Goal: Transaction & Acquisition: Purchase product/service

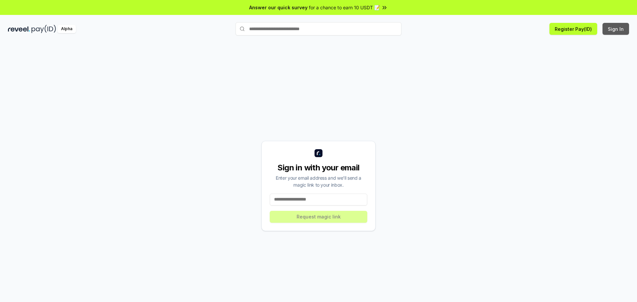
click at [617, 32] on button "Sign In" at bounding box center [616, 29] width 27 height 12
click at [573, 32] on button "Register Pay(ID)" at bounding box center [574, 29] width 48 height 12
click at [298, 195] on input at bounding box center [319, 200] width 98 height 12
click at [294, 199] on input at bounding box center [319, 200] width 98 height 12
click at [291, 199] on input at bounding box center [319, 200] width 98 height 12
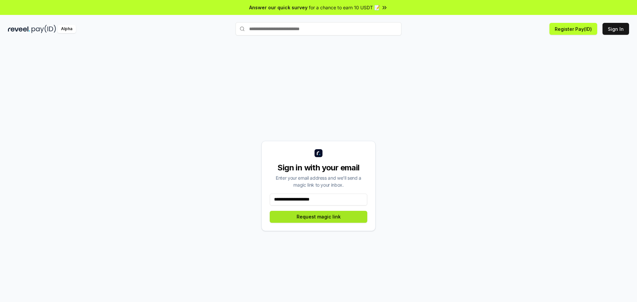
type input "**********"
click at [320, 219] on button "Request magic link" at bounding box center [319, 217] width 98 height 12
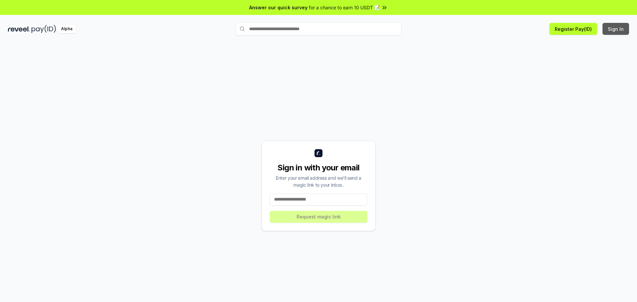
click at [618, 32] on button "Sign In" at bounding box center [616, 29] width 27 height 12
click at [620, 31] on button "Sign In" at bounding box center [616, 29] width 27 height 12
click at [291, 202] on input at bounding box center [319, 200] width 98 height 12
type input "**********"
click at [619, 29] on button "Sign In" at bounding box center [616, 29] width 27 height 12
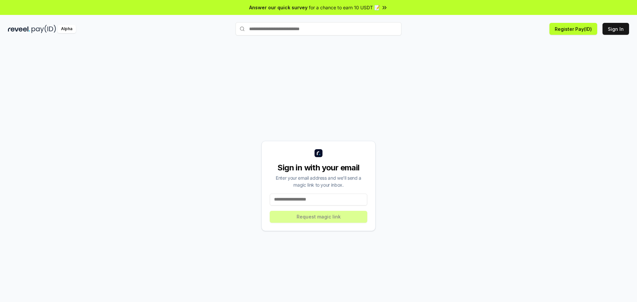
click at [297, 199] on input at bounding box center [319, 200] width 98 height 12
type input "**********"
click at [335, 215] on button "Request magic link" at bounding box center [319, 217] width 98 height 12
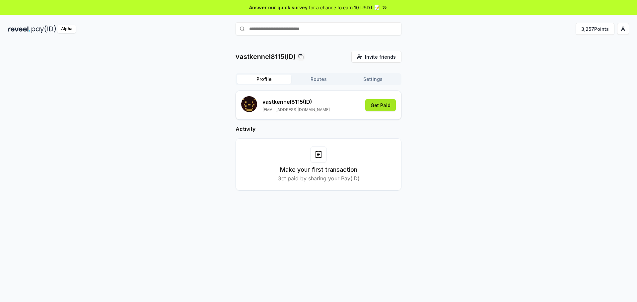
click at [383, 106] on button "Get Paid" at bounding box center [380, 105] width 31 height 12
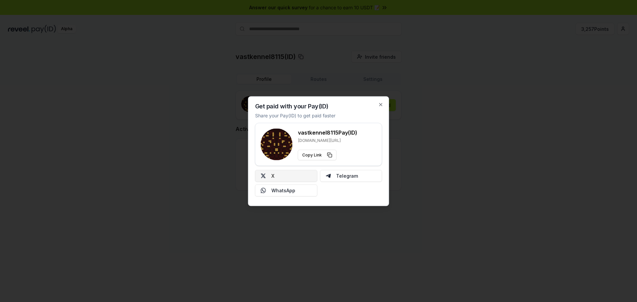
click at [274, 178] on button "X" at bounding box center [286, 176] width 62 height 12
click at [381, 104] on icon "button" at bounding box center [381, 104] width 3 height 3
click at [447, 140] on div at bounding box center [318, 151] width 637 height 302
click at [379, 105] on icon "button" at bounding box center [380, 104] width 5 height 5
click at [381, 105] on icon "button" at bounding box center [381, 104] width 3 height 3
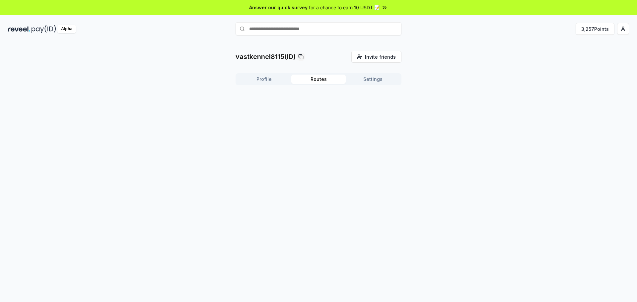
click at [312, 78] on button "Routes" at bounding box center [318, 79] width 54 height 9
click at [369, 80] on button "Settings" at bounding box center [373, 79] width 54 height 9
click at [265, 77] on button "Profile" at bounding box center [264, 79] width 54 height 9
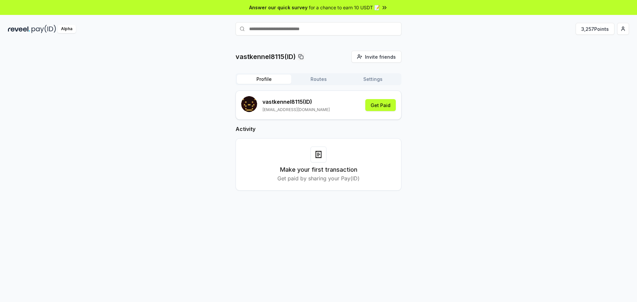
click at [375, 8] on span "for a chance to earn 10 USDT 📝" at bounding box center [344, 7] width 71 height 7
click at [385, 108] on button "Get Paid" at bounding box center [380, 105] width 31 height 12
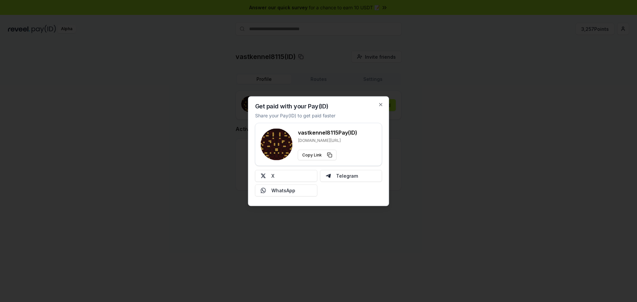
click at [381, 103] on div "Get paid with your Pay(ID) Share your Pay(ID) to get paid faster vastkennel8115…" at bounding box center [318, 151] width 141 height 110
click at [380, 105] on icon "button" at bounding box center [381, 104] width 3 height 3
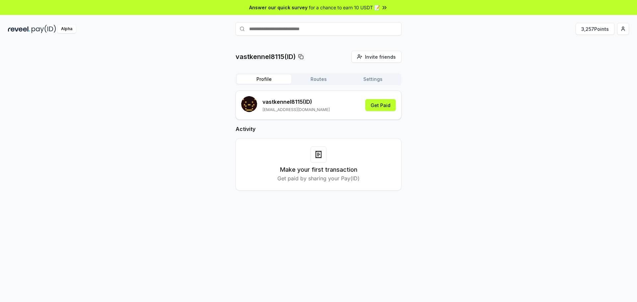
click at [354, 177] on p "Get paid by sharing your Pay(ID)" at bounding box center [318, 179] width 82 height 8
click at [359, 177] on div "Make your first transaction Get paid by sharing your Pay(ID)" at bounding box center [318, 165] width 149 height 36
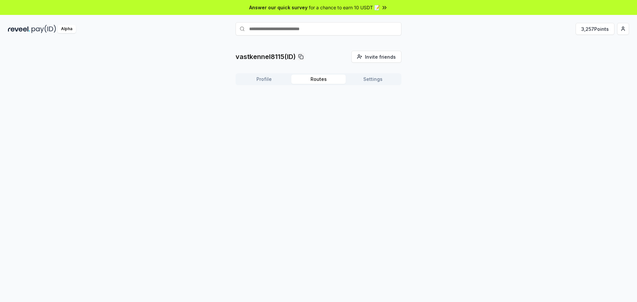
click at [318, 82] on button "Routes" at bounding box center [318, 79] width 54 height 9
click at [370, 81] on button "Settings" at bounding box center [373, 79] width 54 height 9
click at [272, 83] on button "Profile" at bounding box center [264, 79] width 54 height 9
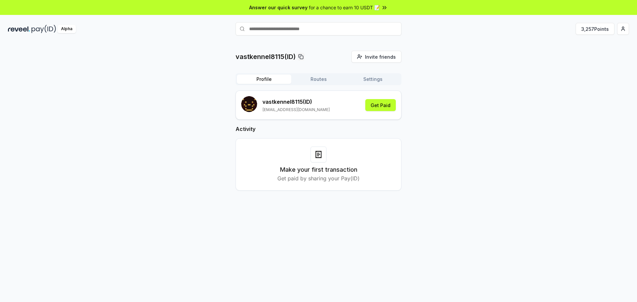
click at [318, 156] on icon at bounding box center [318, 156] width 2 height 0
click at [340, 179] on p "Get paid by sharing your Pay(ID)" at bounding box center [318, 179] width 82 height 8
click at [344, 170] on h3 "Make your first transaction" at bounding box center [318, 169] width 77 height 9
click at [321, 156] on icon at bounding box center [318, 154] width 5 height 7
click at [285, 32] on input "text" at bounding box center [319, 28] width 166 height 13
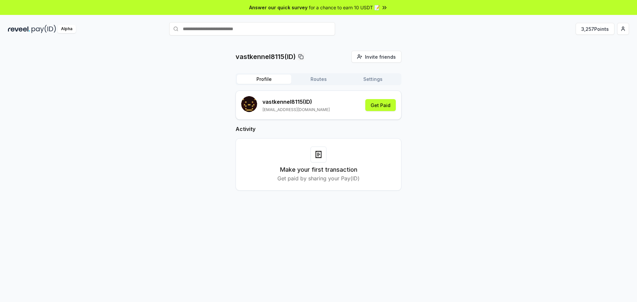
click at [261, 27] on input "text" at bounding box center [252, 28] width 166 height 13
paste input "********"
type input "********"
click at [368, 33] on span "Pay" at bounding box center [364, 29] width 8 height 7
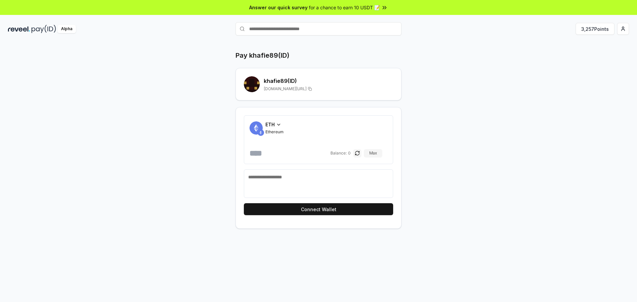
click at [276, 125] on icon at bounding box center [278, 124] width 5 height 5
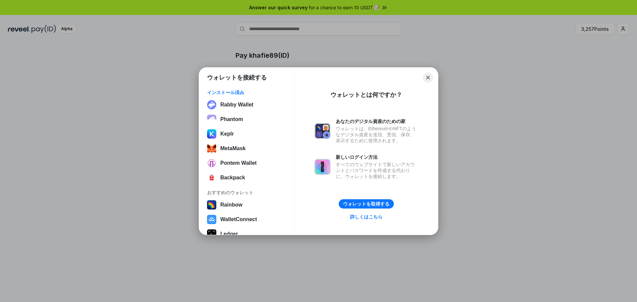
click at [429, 75] on button "Close" at bounding box center [428, 77] width 10 height 10
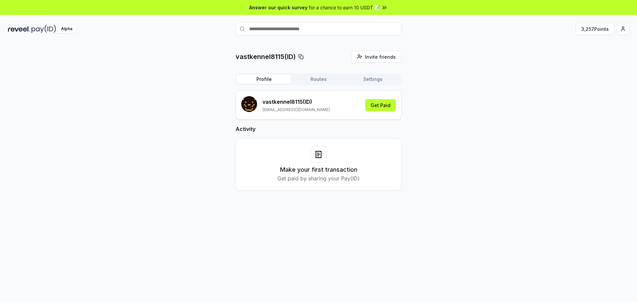
click at [261, 29] on input "text" at bounding box center [319, 28] width 166 height 13
drag, startPoint x: 261, startPoint y: 29, endPoint x: 254, endPoint y: 28, distance: 7.4
click at [254, 28] on input "text" at bounding box center [319, 28] width 166 height 13
type input "********"
click at [390, 41] on span "Pay" at bounding box center [392, 42] width 13 height 10
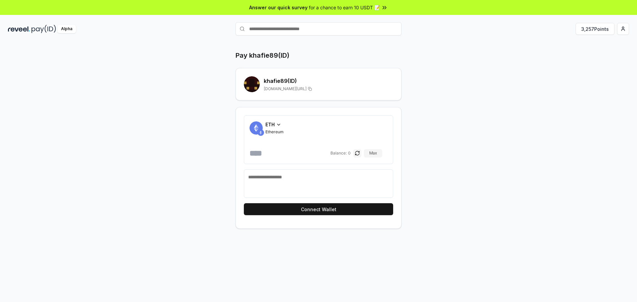
click at [278, 125] on icon at bounding box center [278, 124] width 5 height 5
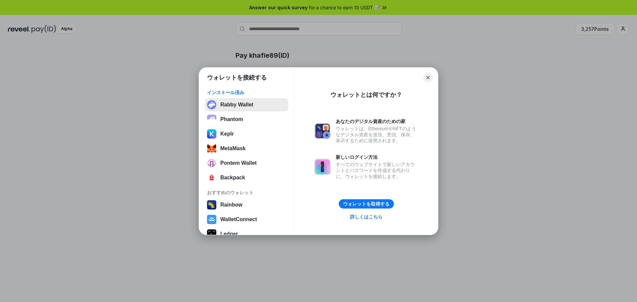
click at [247, 108] on button "Rabby Wallet" at bounding box center [246, 104] width 83 height 13
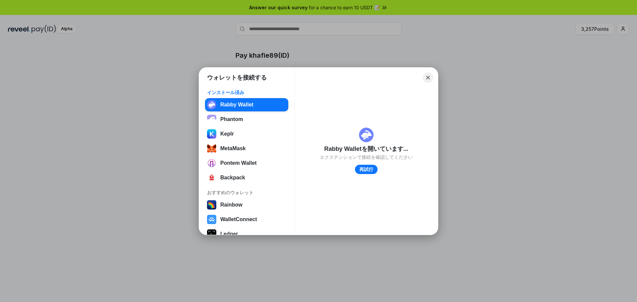
click at [428, 79] on button "Close" at bounding box center [428, 77] width 10 height 10
